Goal: Task Accomplishment & Management: Complete application form

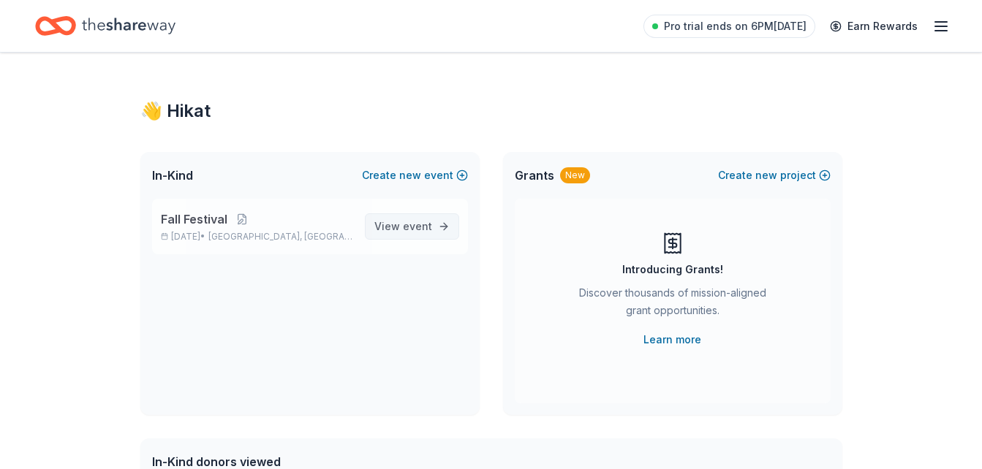
drag, startPoint x: 0, startPoint y: 0, endPoint x: 398, endPoint y: 223, distance: 456.5
click at [398, 223] on span "View event" at bounding box center [403, 227] width 58 height 18
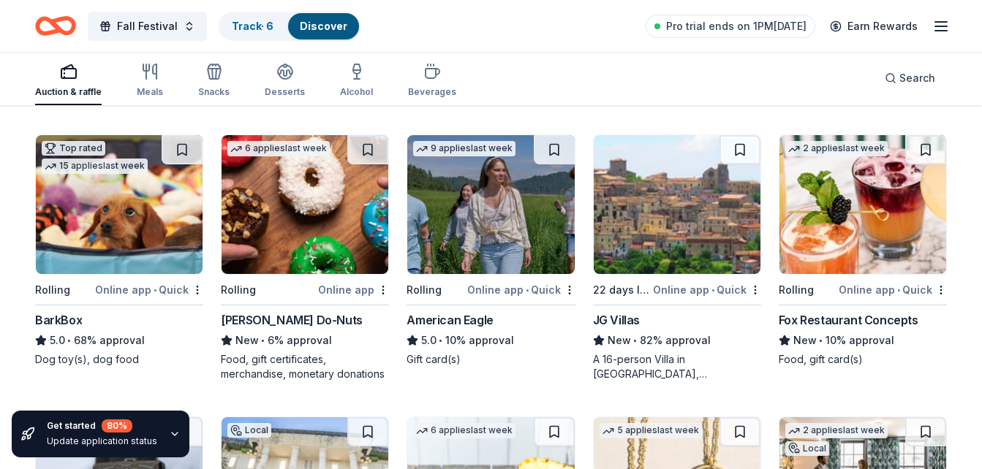
scroll to position [1260, 0]
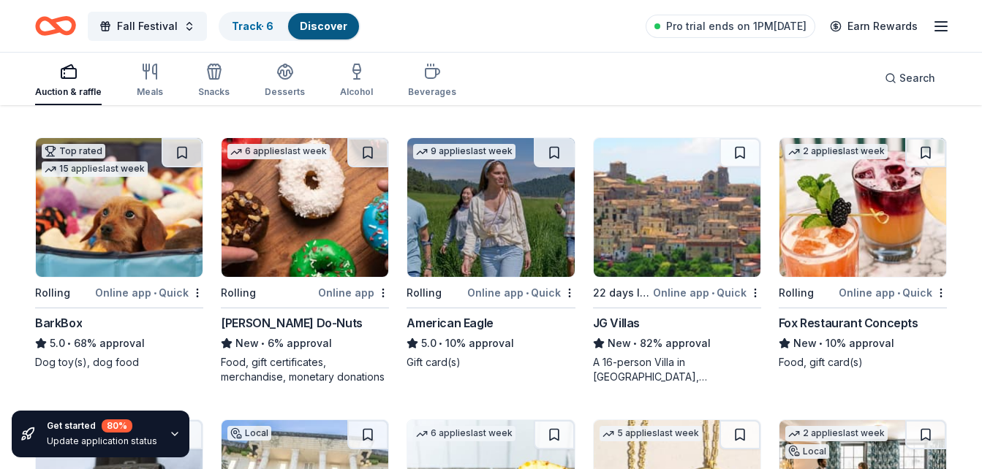
click at [67, 233] on img at bounding box center [119, 207] width 167 height 139
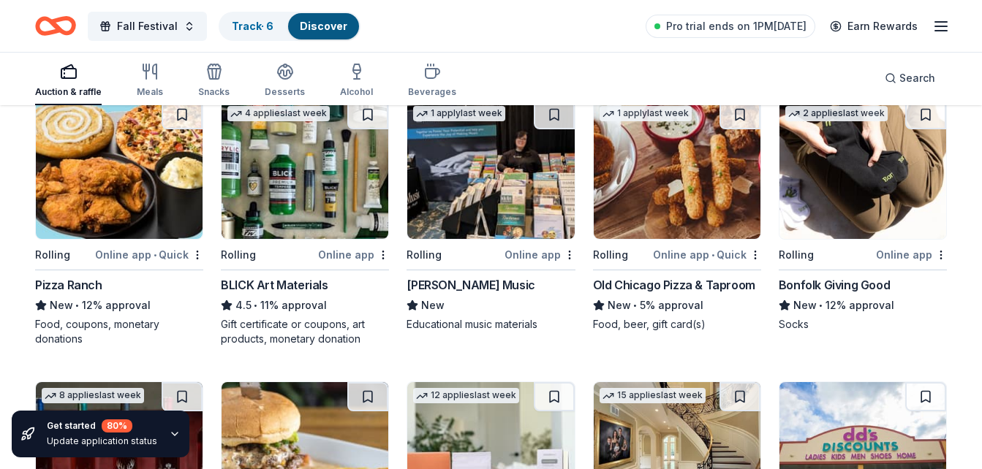
scroll to position [1867, 0]
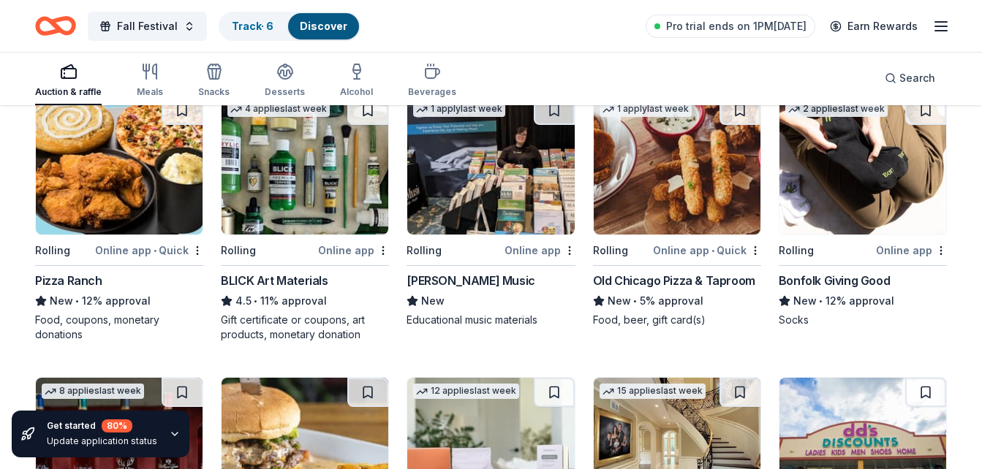
click at [307, 187] on img at bounding box center [304, 165] width 167 height 139
click at [864, 181] on img at bounding box center [862, 165] width 167 height 139
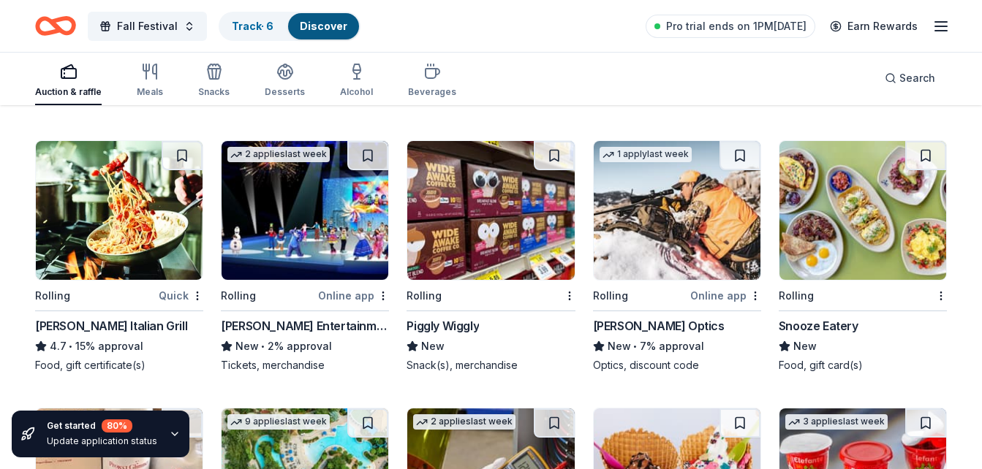
scroll to position [3500, 0]
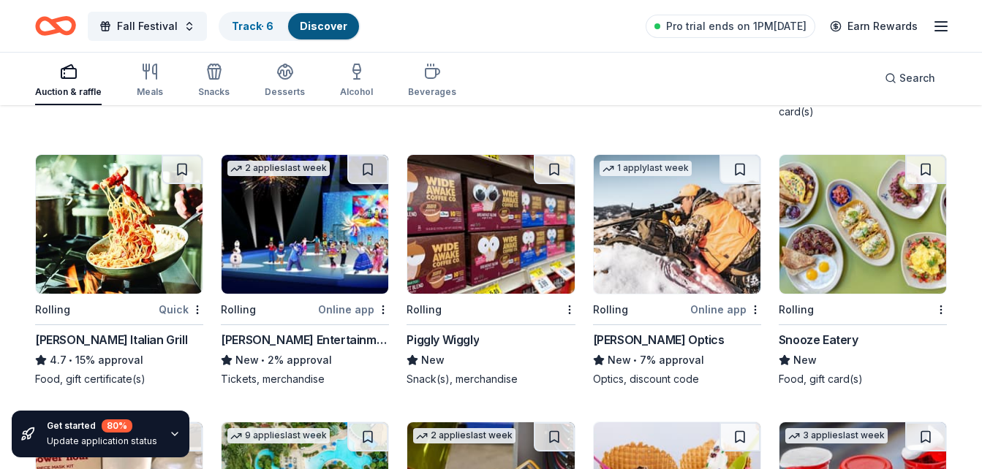
click at [518, 235] on img at bounding box center [490, 224] width 167 height 139
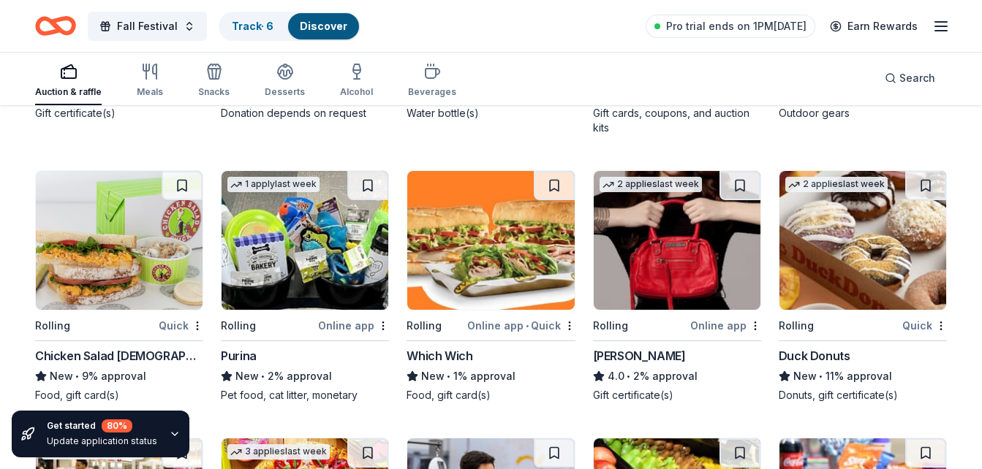
scroll to position [4601, 0]
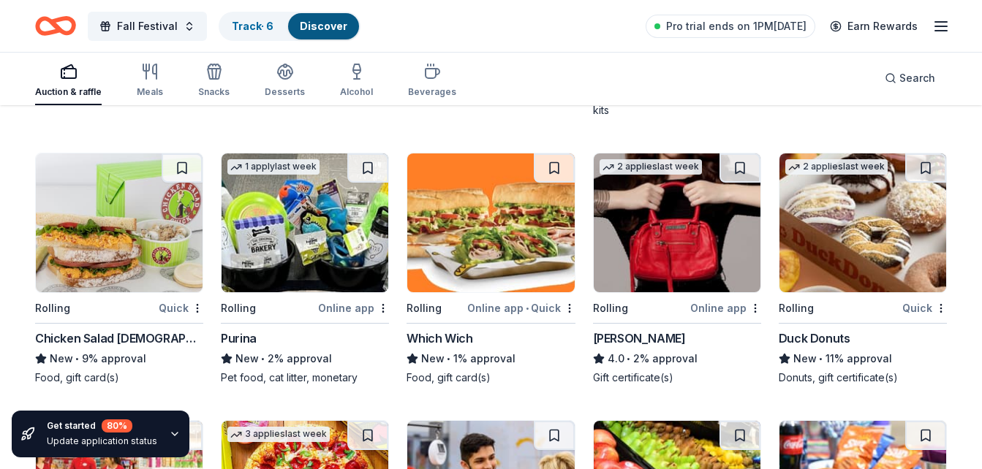
click at [104, 232] on img at bounding box center [119, 222] width 167 height 139
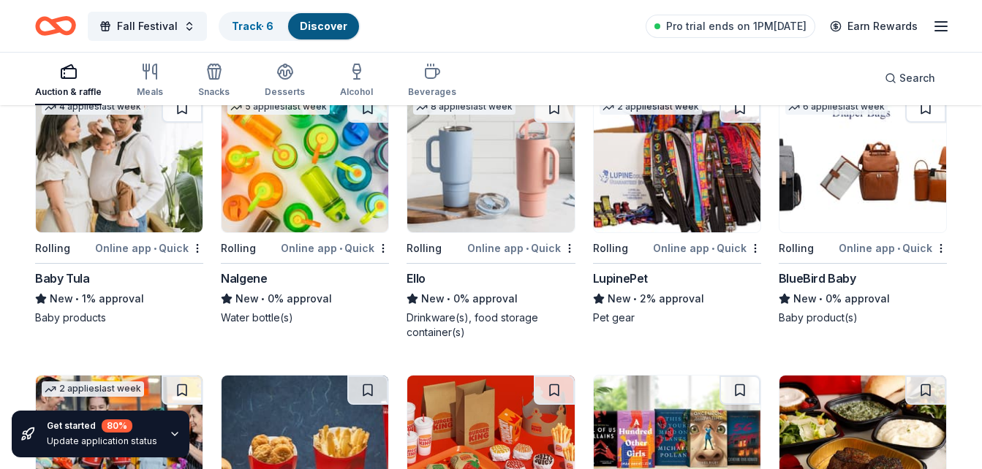
scroll to position [6890, 0]
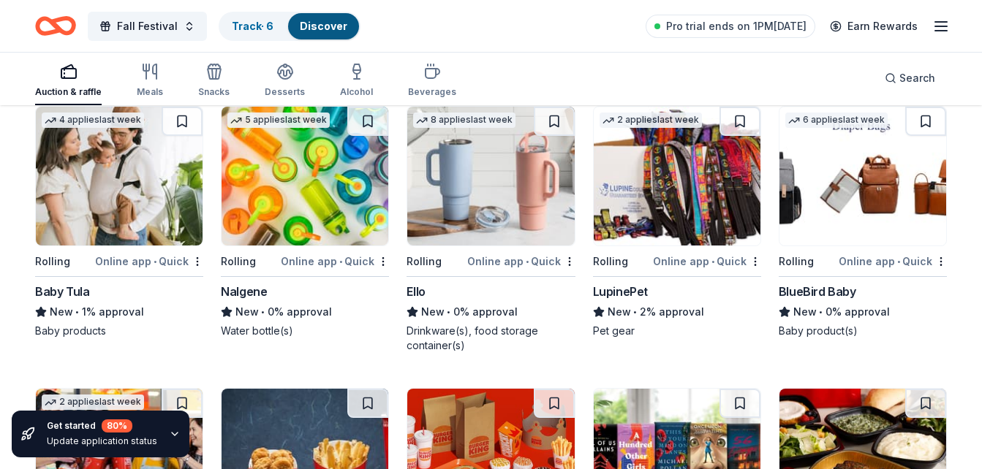
click at [487, 202] on img at bounding box center [490, 176] width 167 height 139
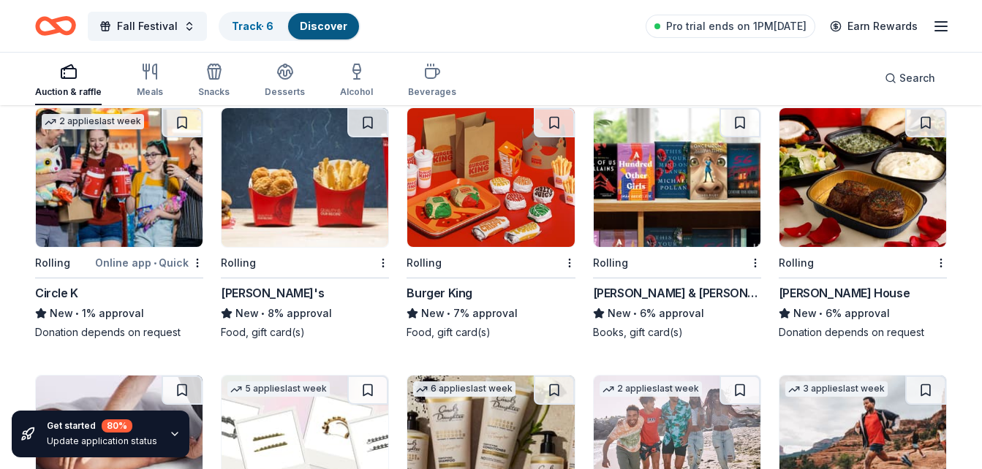
scroll to position [7142, 0]
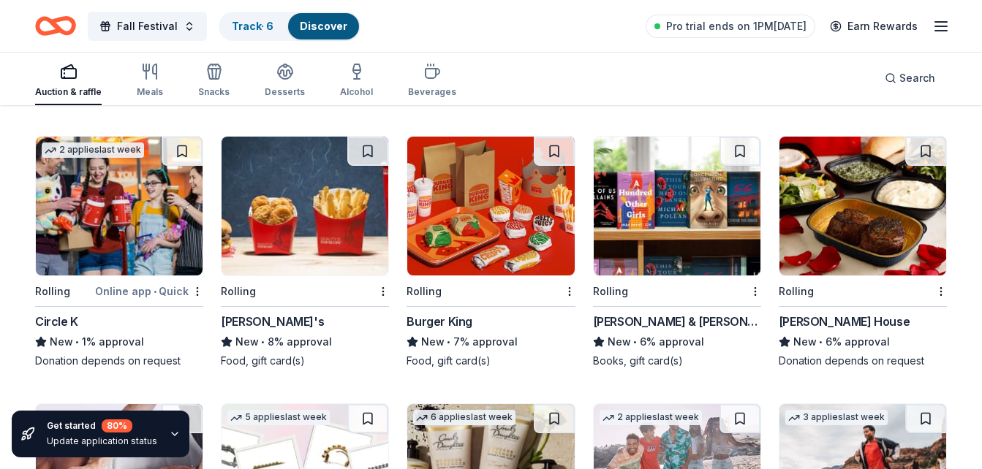
click at [472, 222] on img at bounding box center [490, 206] width 167 height 139
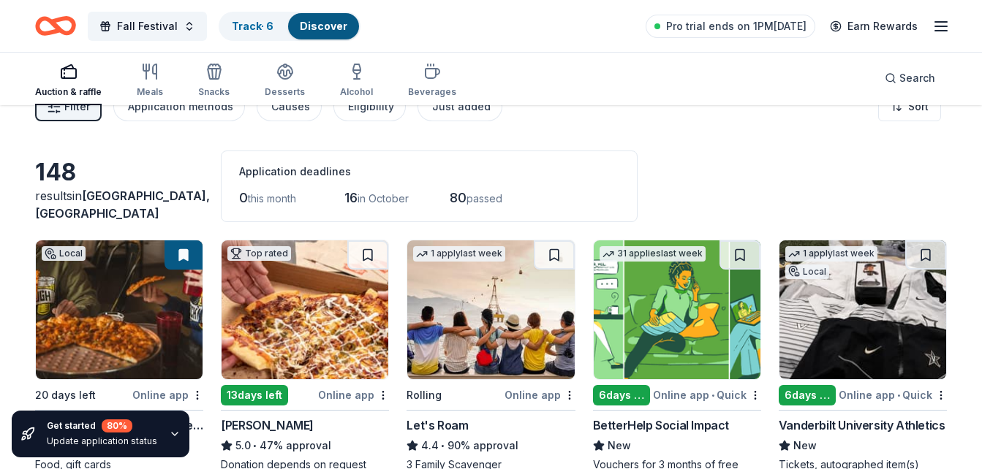
scroll to position [0, 0]
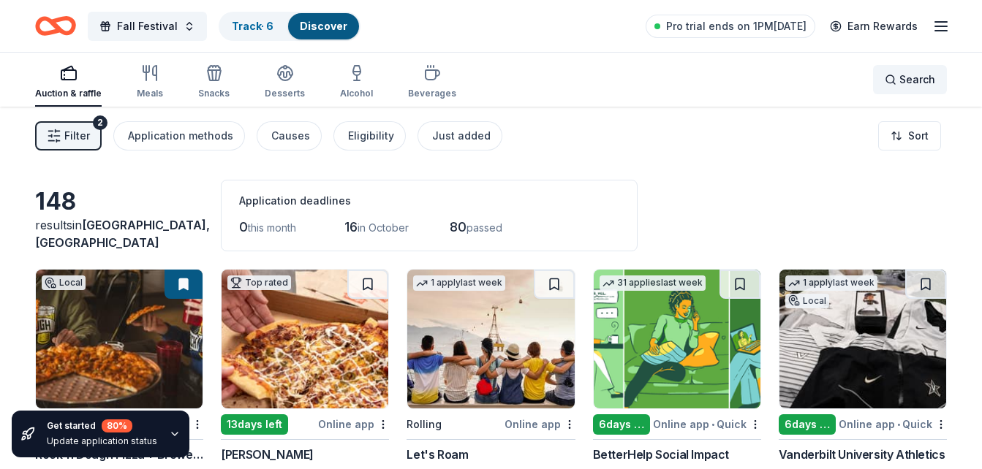
click at [900, 85] on span "Search" at bounding box center [917, 80] width 36 height 18
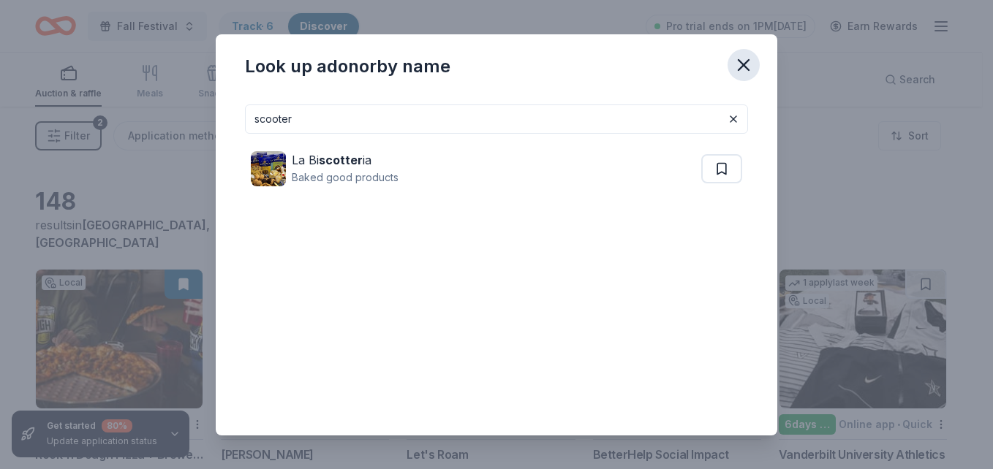
type input "scooter"
click at [751, 71] on icon "button" at bounding box center [743, 65] width 20 height 20
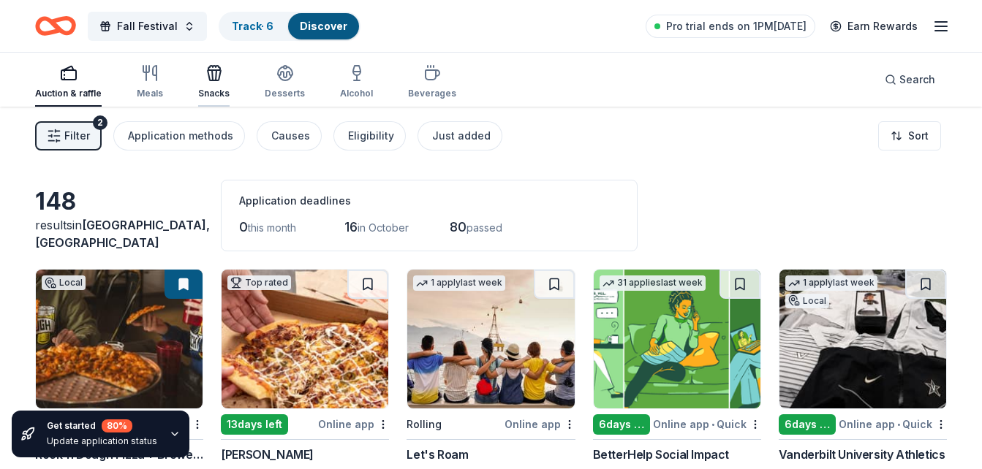
click at [219, 77] on icon "button" at bounding box center [214, 73] width 18 height 18
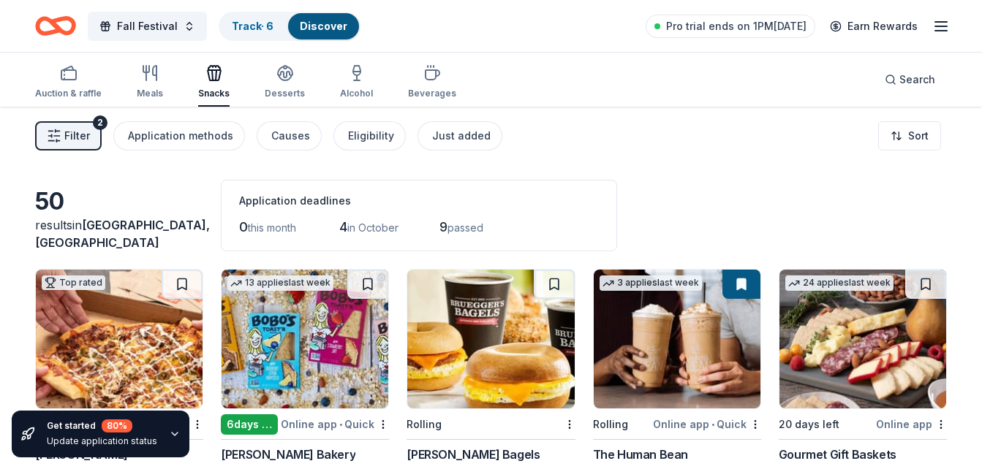
click at [64, 136] on button "Filter 2" at bounding box center [68, 135] width 67 height 29
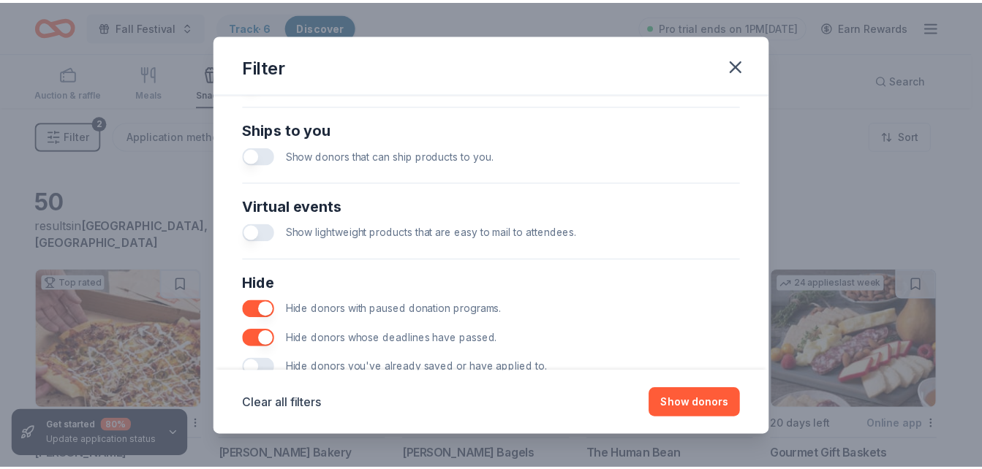
scroll to position [686, 0]
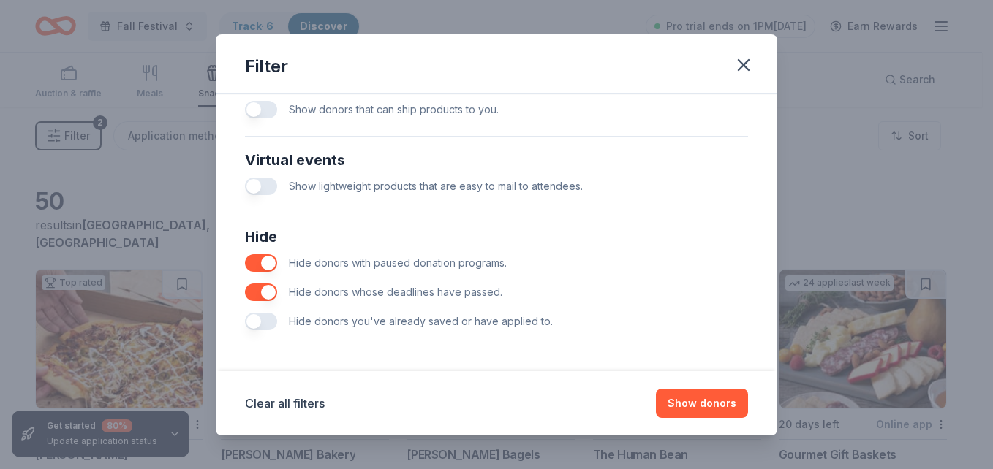
click at [265, 325] on button "button" at bounding box center [261, 322] width 32 height 18
click at [708, 404] on button "Show 48 donors" at bounding box center [694, 403] width 107 height 29
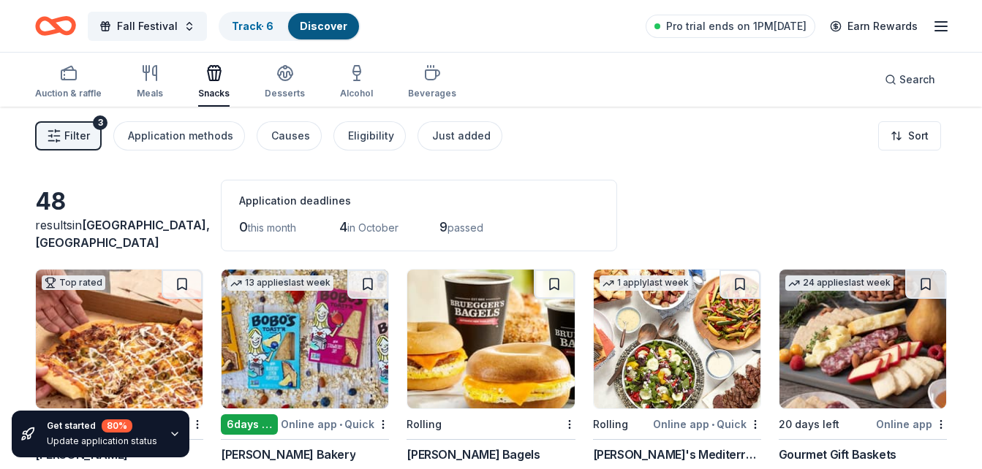
click at [946, 27] on icon "button" at bounding box center [941, 27] width 18 height 18
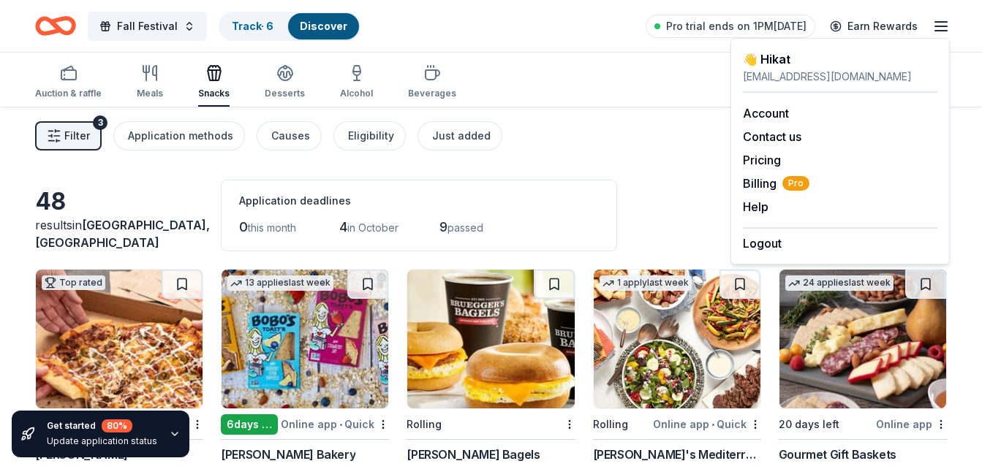
click at [553, 101] on div "Auction & raffle Meals Snacks Desserts Alcohol Beverages Search" at bounding box center [490, 80] width 911 height 54
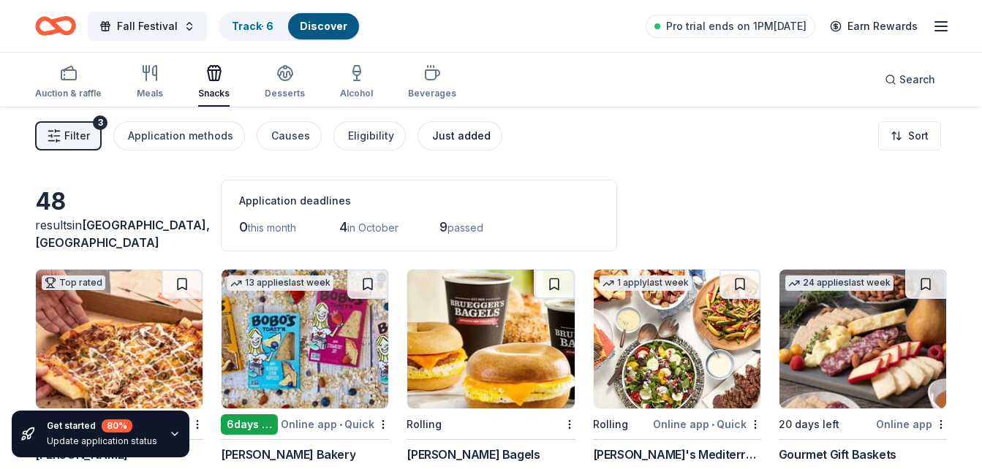
click at [441, 147] on button "Just added" at bounding box center [459, 135] width 85 height 29
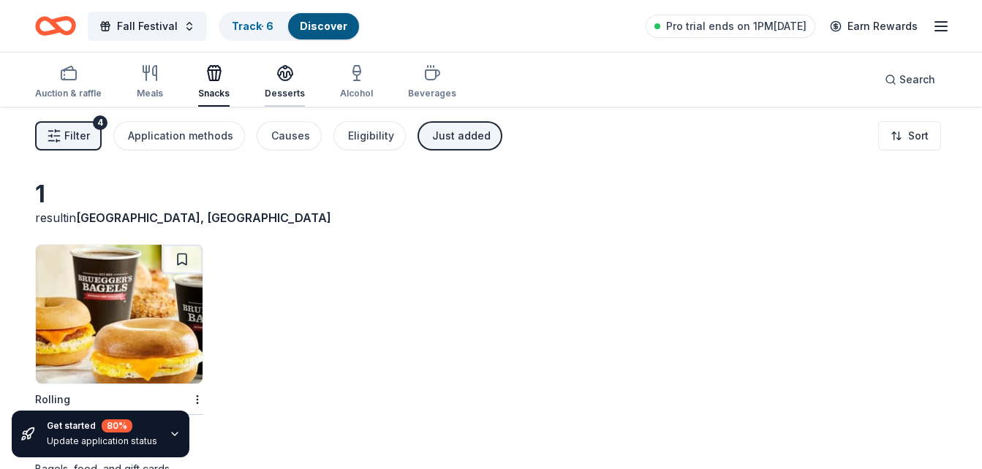
click at [287, 83] on div "Desserts" at bounding box center [285, 81] width 40 height 35
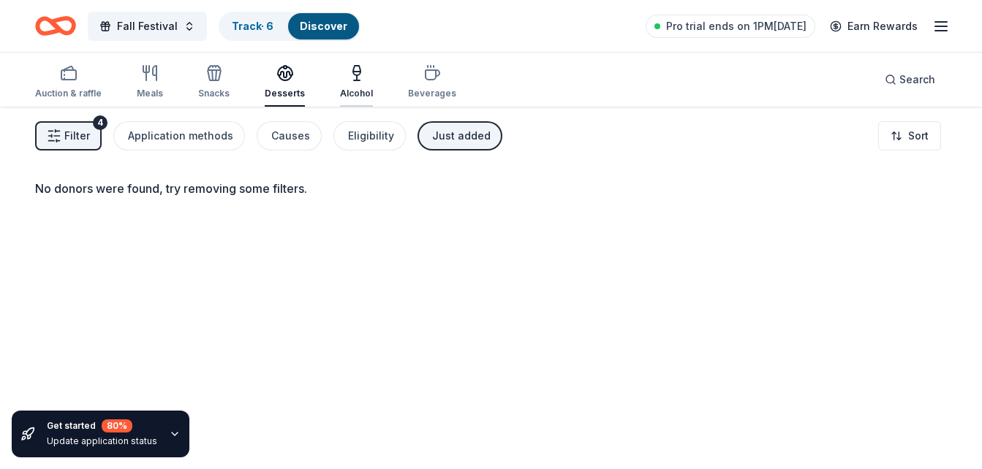
click at [356, 80] on icon "button" at bounding box center [357, 73] width 18 height 18
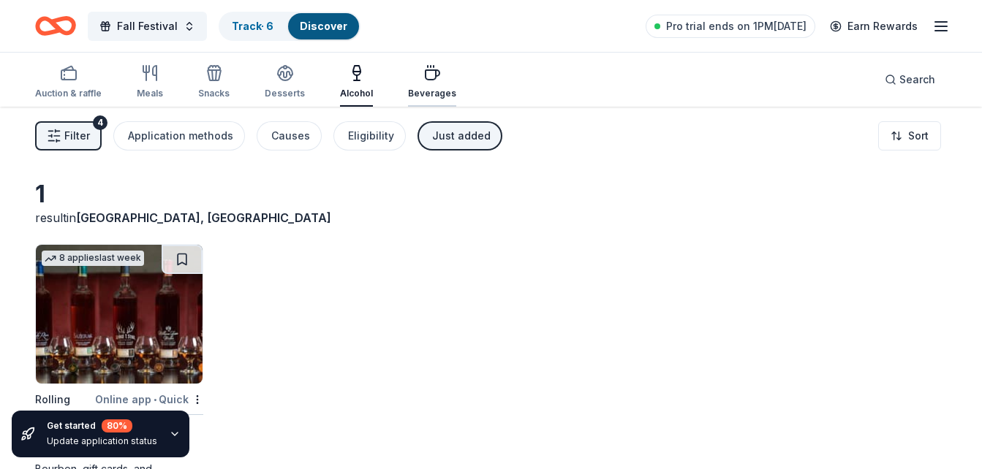
click at [426, 70] on icon "button" at bounding box center [432, 75] width 14 height 10
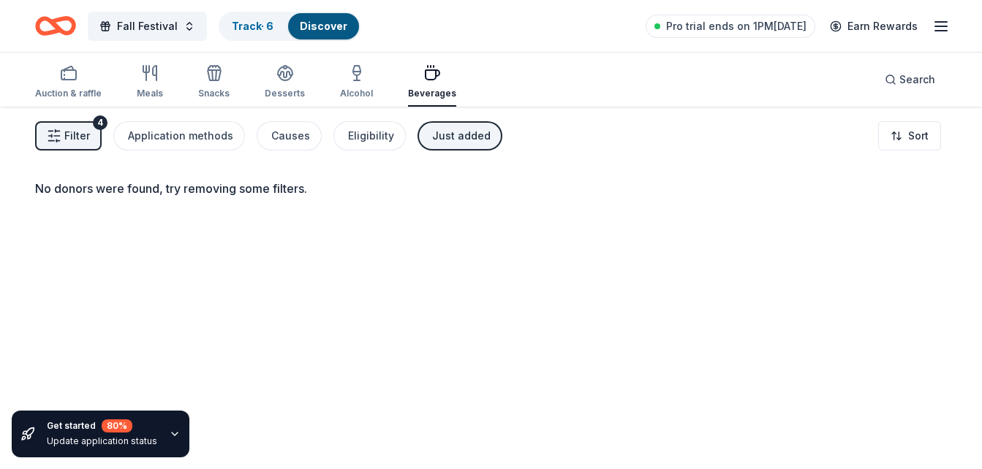
click at [436, 145] on button "Just added" at bounding box center [459, 135] width 85 height 29
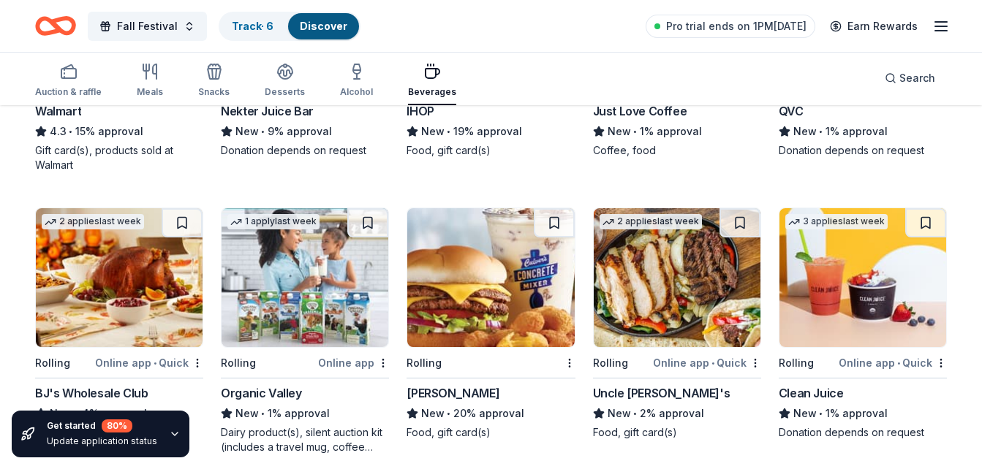
scroll to position [638, 0]
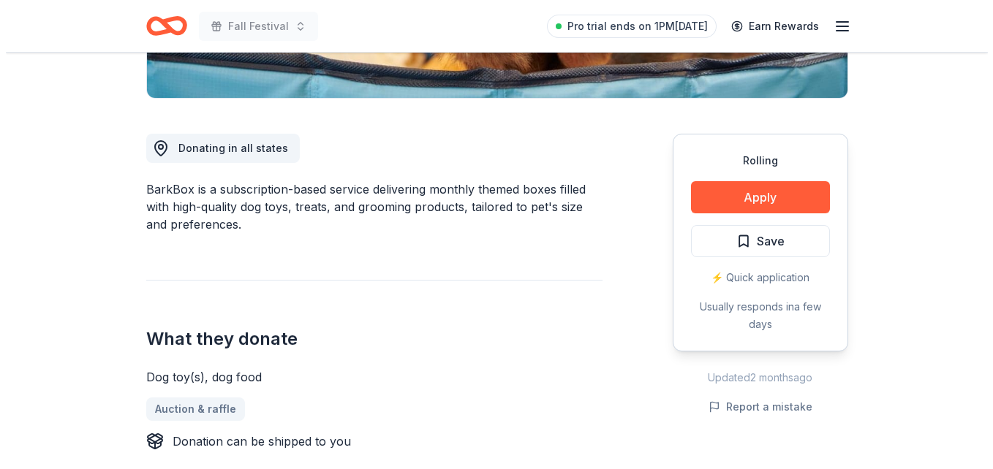
scroll to position [342, 0]
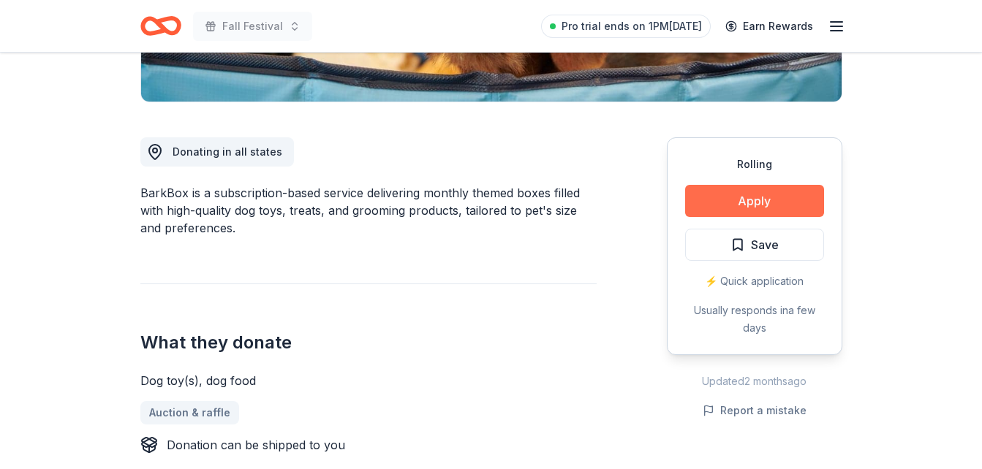
click at [756, 194] on button "Apply" at bounding box center [754, 201] width 139 height 32
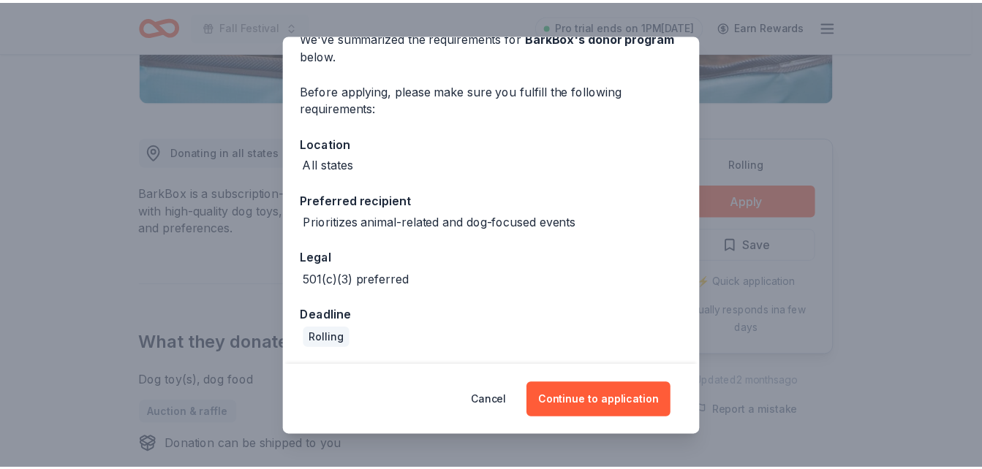
scroll to position [0, 0]
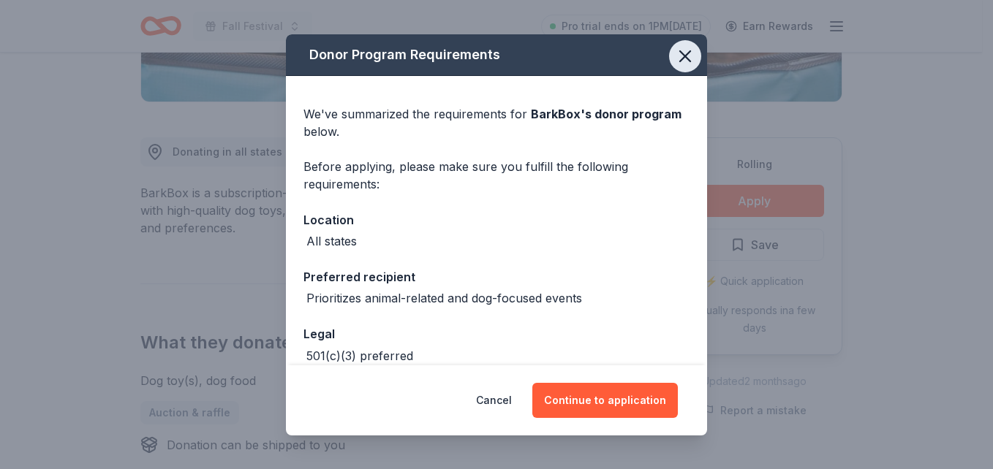
click at [680, 51] on icon "button" at bounding box center [685, 56] width 10 height 10
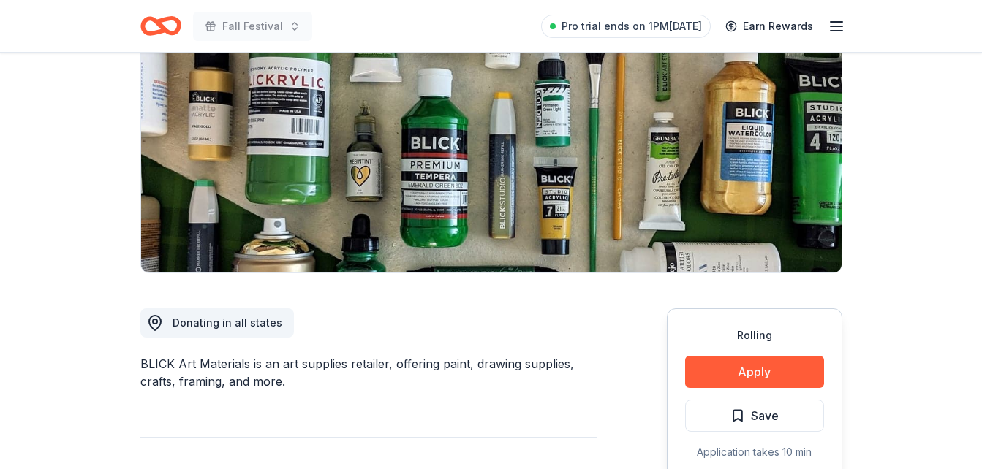
scroll to position [148, 0]
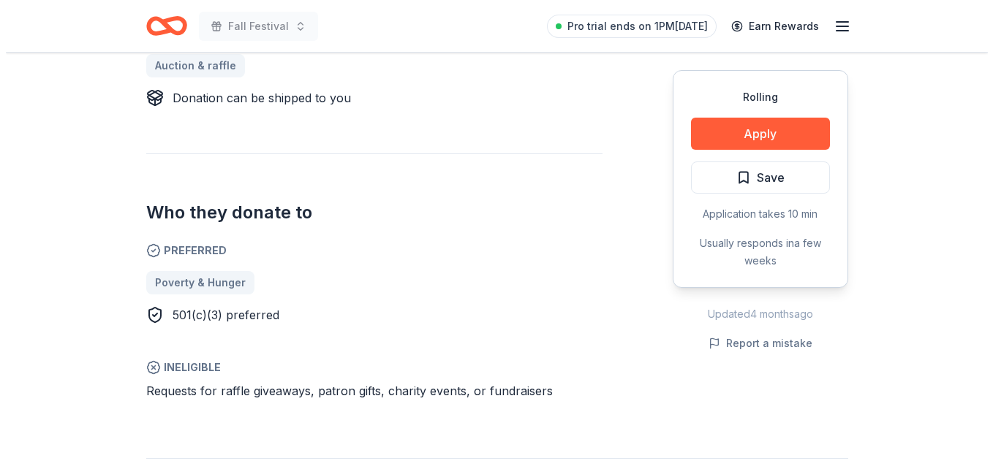
scroll to position [686, 0]
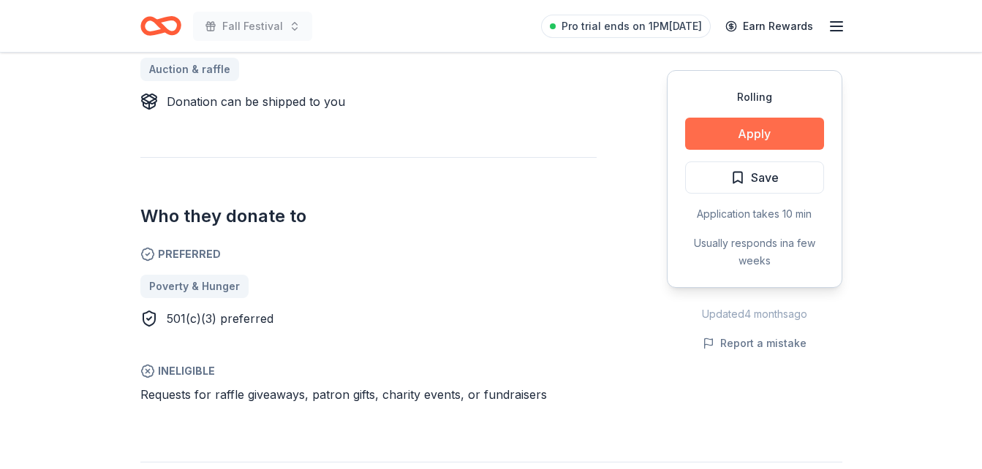
click at [770, 137] on button "Apply" at bounding box center [754, 134] width 139 height 32
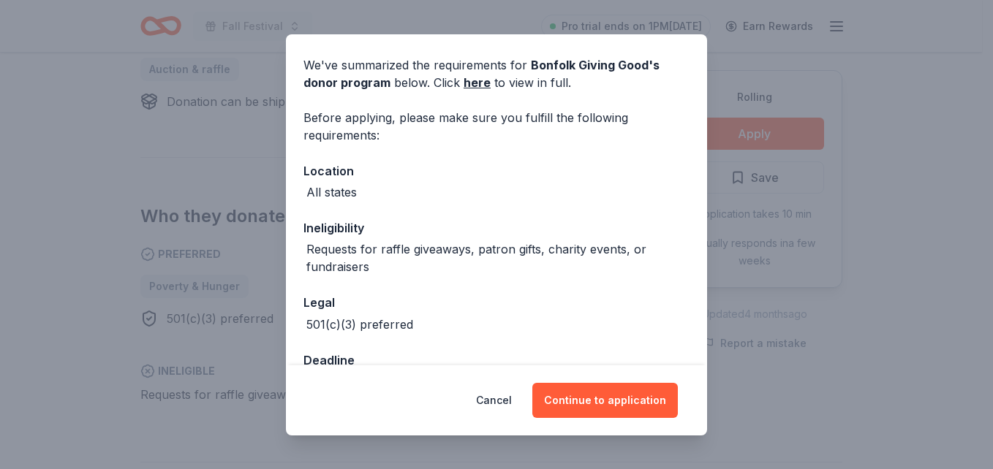
scroll to position [94, 0]
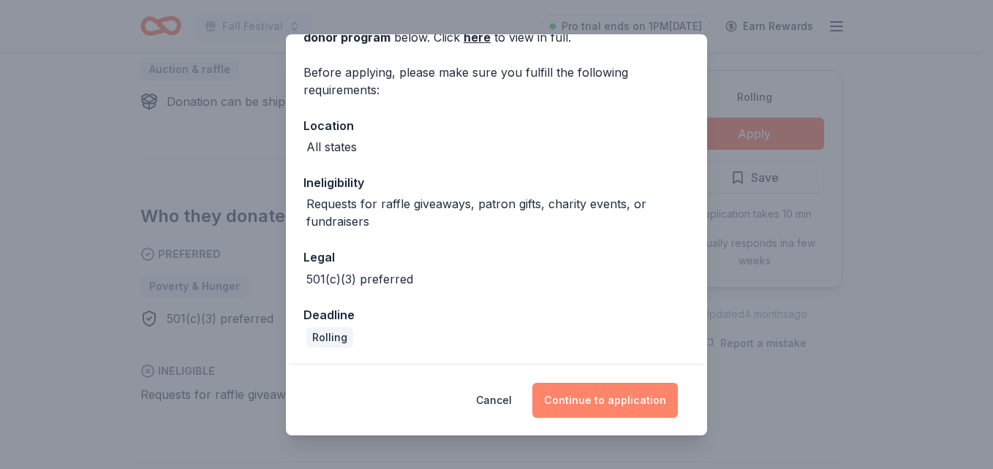
click at [587, 400] on button "Continue to application" at bounding box center [604, 400] width 145 height 35
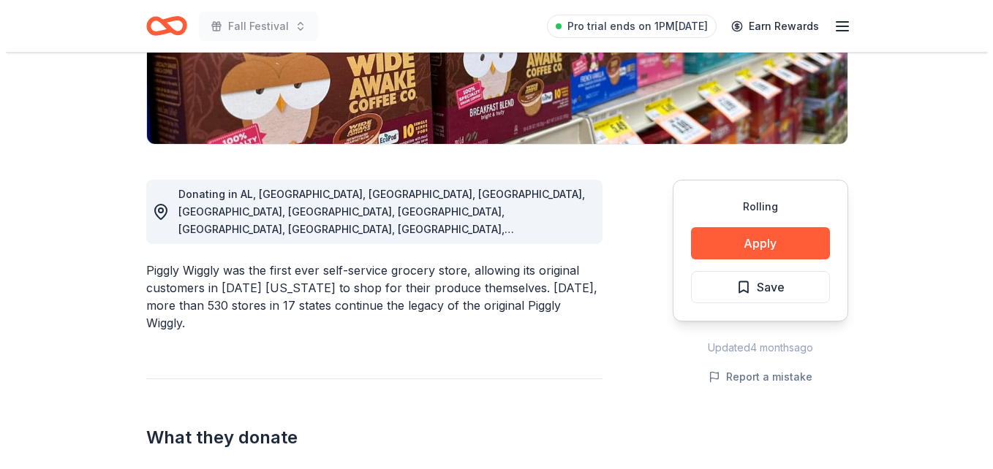
scroll to position [309, 0]
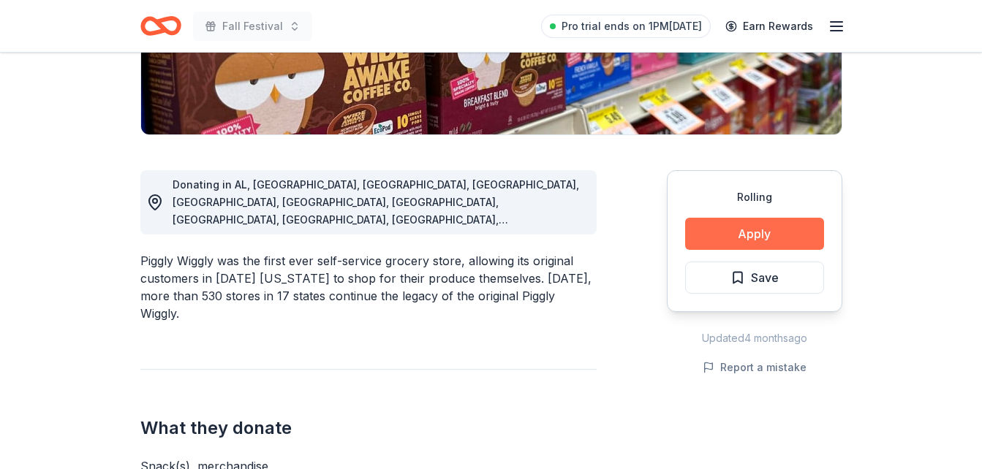
click at [768, 227] on button "Apply" at bounding box center [754, 234] width 139 height 32
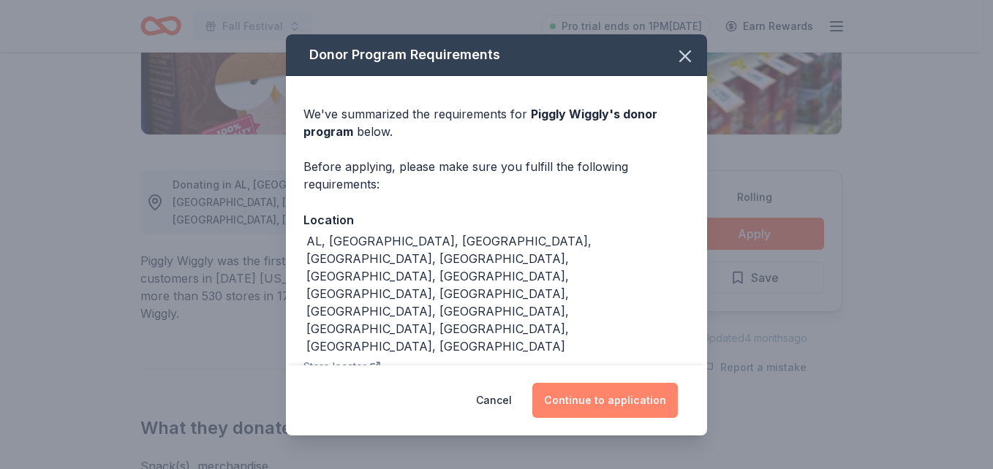
click at [601, 394] on button "Continue to application" at bounding box center [604, 400] width 145 height 35
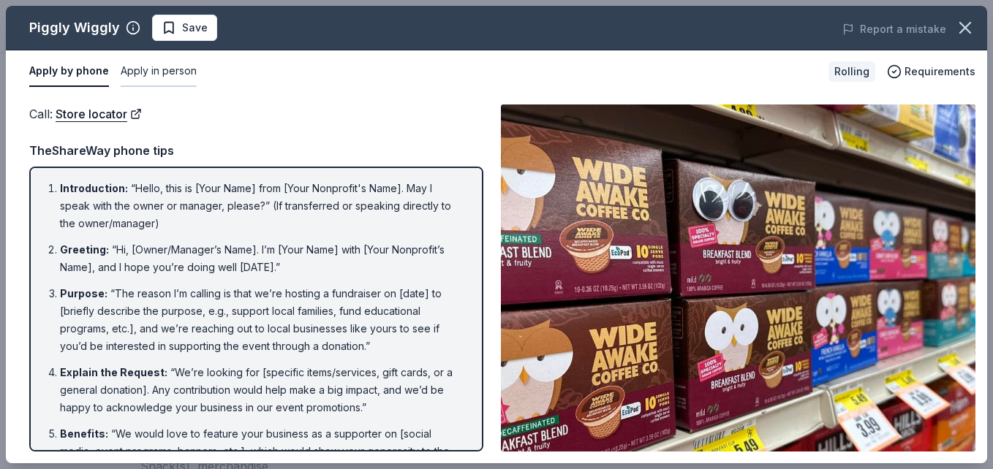
click at [143, 69] on button "Apply in person" at bounding box center [159, 71] width 76 height 31
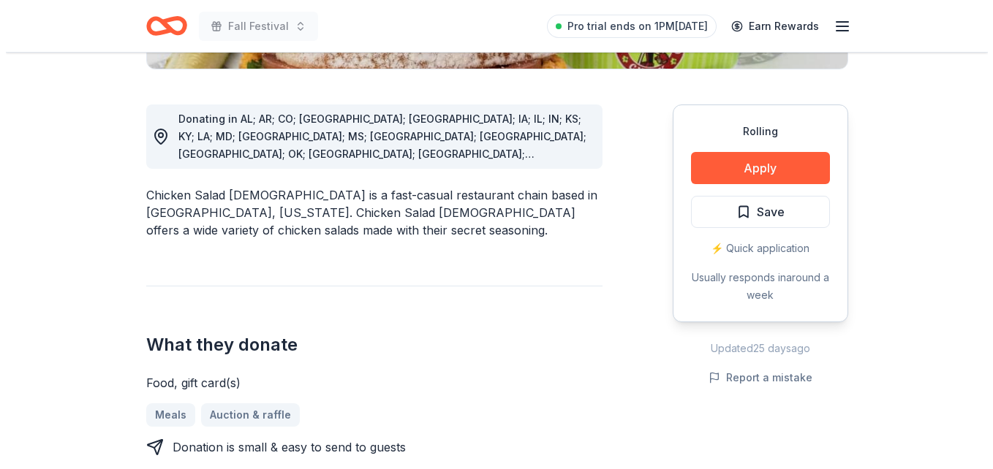
scroll to position [371, 0]
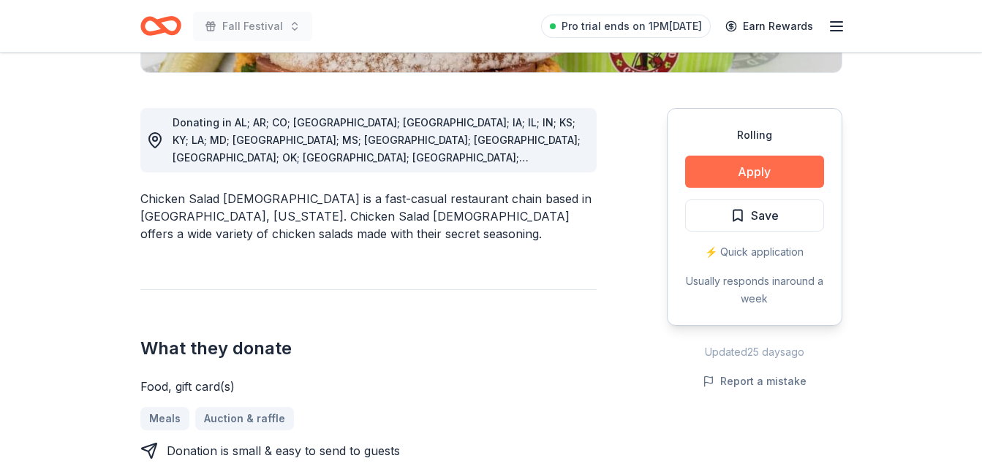
click at [748, 173] on button "Apply" at bounding box center [754, 172] width 139 height 32
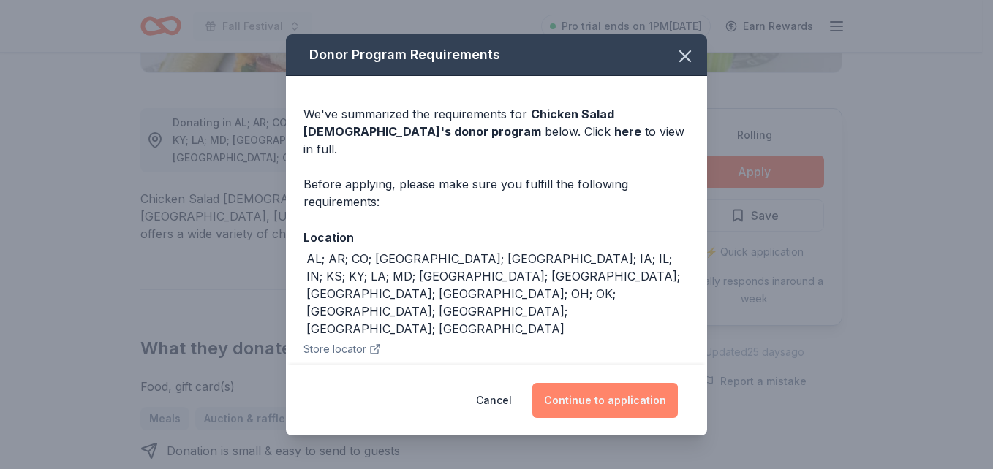
click at [578, 393] on button "Continue to application" at bounding box center [604, 400] width 145 height 35
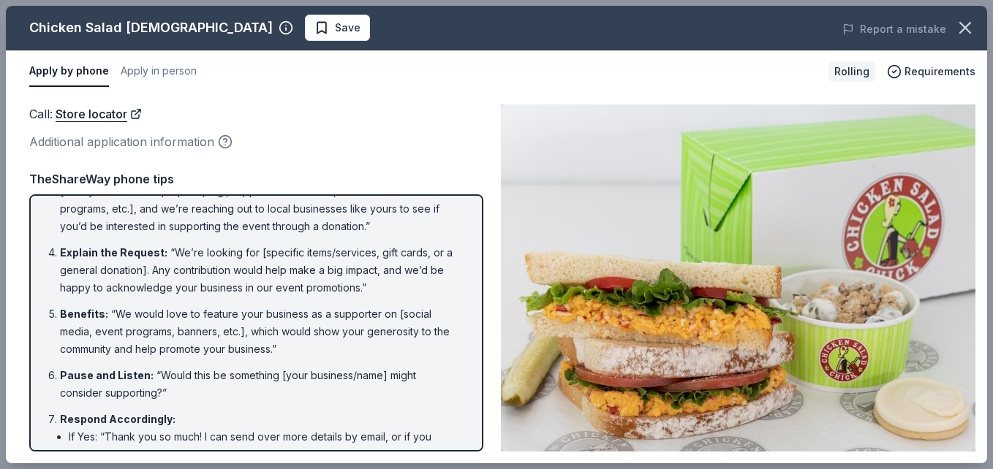
scroll to position [0, 0]
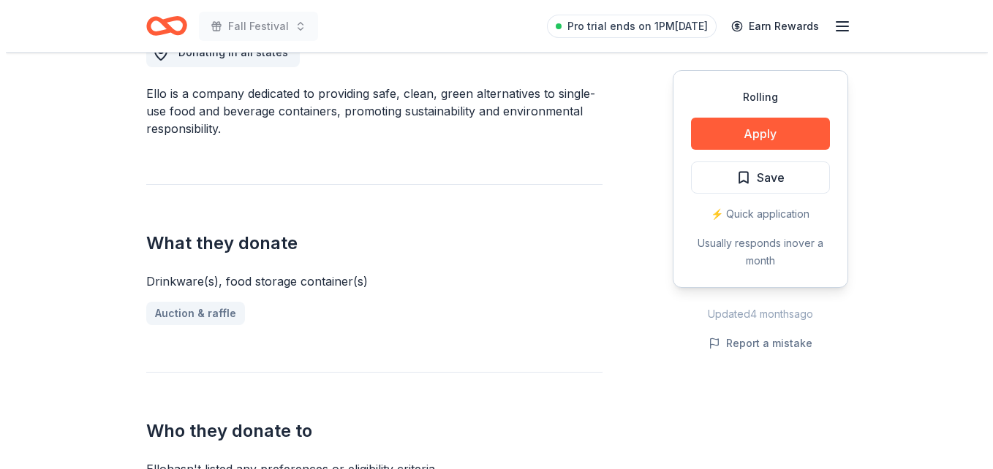
scroll to position [445, 0]
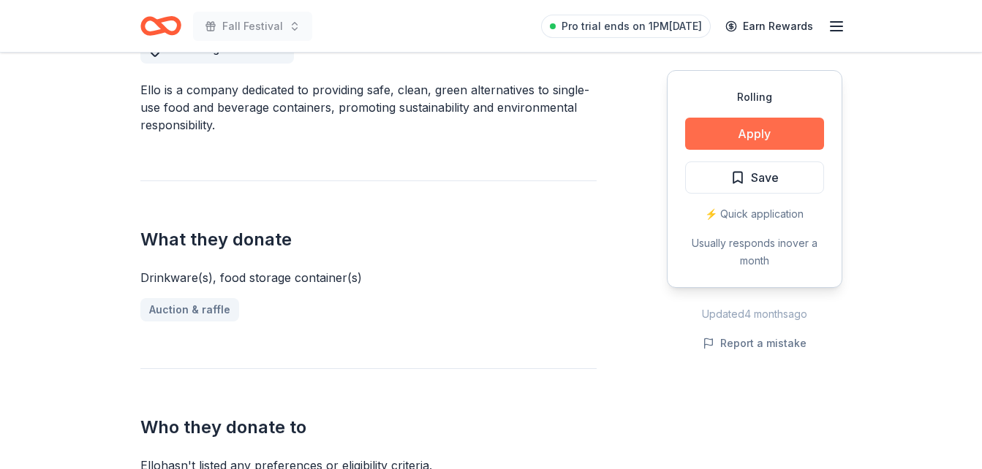
click at [759, 135] on button "Apply" at bounding box center [754, 134] width 139 height 32
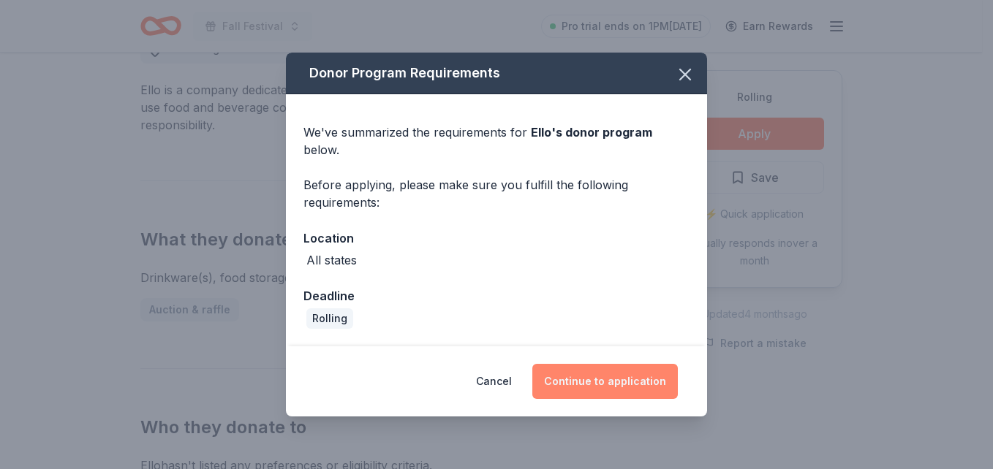
click at [603, 379] on button "Continue to application" at bounding box center [604, 381] width 145 height 35
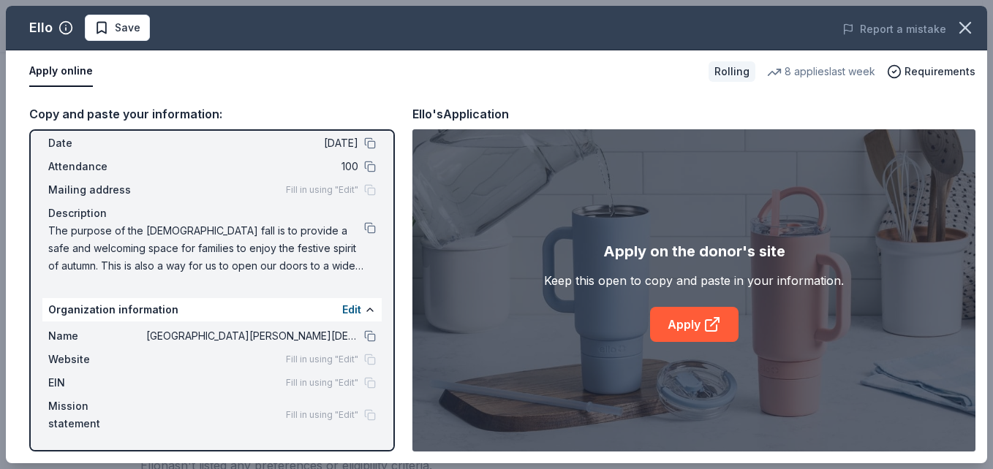
scroll to position [0, 0]
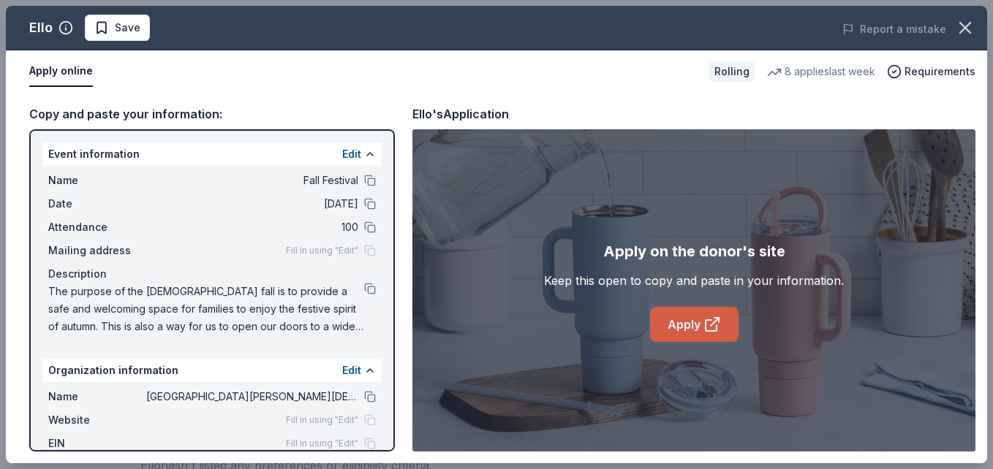
click at [690, 322] on link "Apply" at bounding box center [694, 324] width 88 height 35
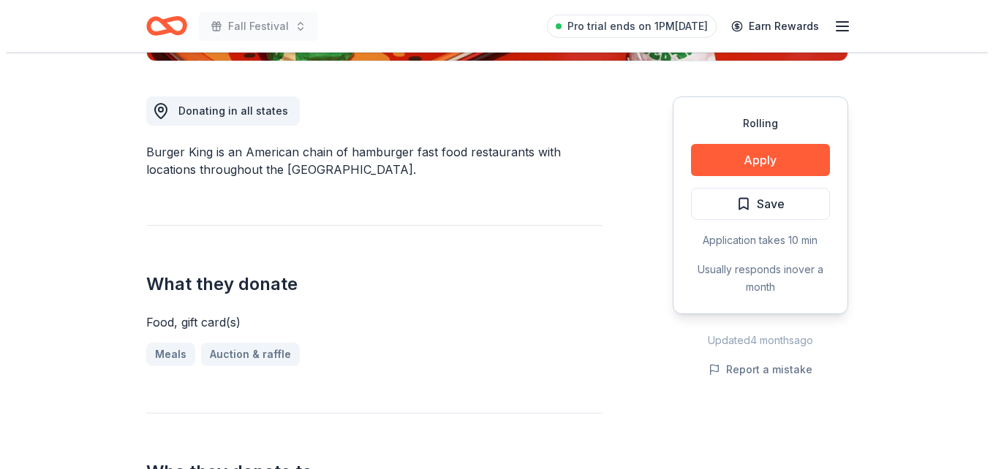
scroll to position [379, 0]
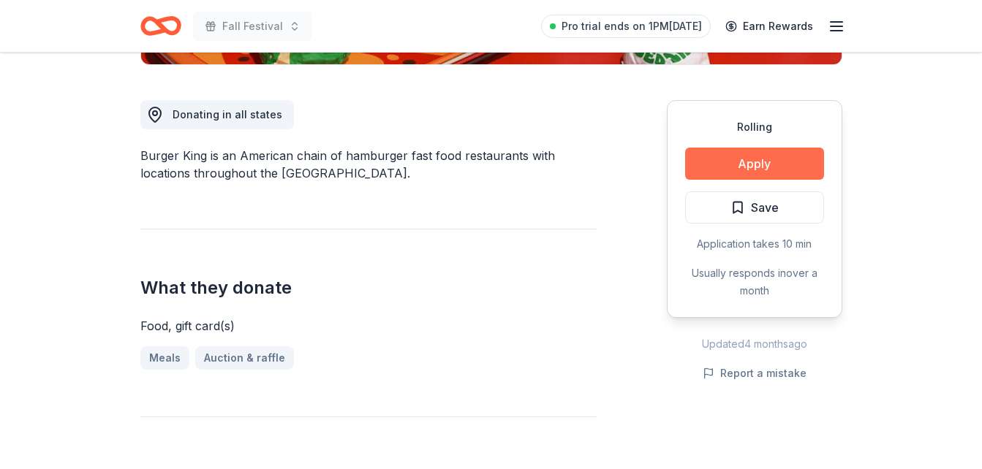
click at [732, 156] on button "Apply" at bounding box center [754, 164] width 139 height 32
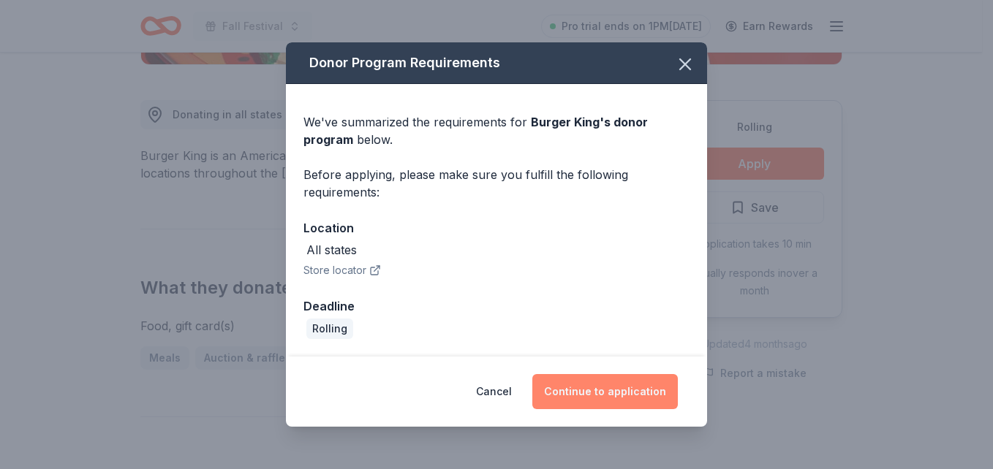
click at [555, 387] on button "Continue to application" at bounding box center [604, 391] width 145 height 35
